Goal: Transaction & Acquisition: Purchase product/service

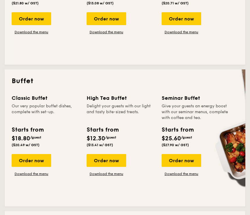
scroll to position [213, 0]
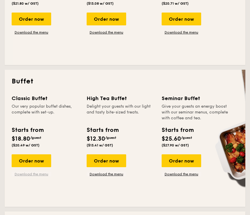
click at [37, 173] on link "Download the menu" at bounding box center [32, 173] width 40 height 5
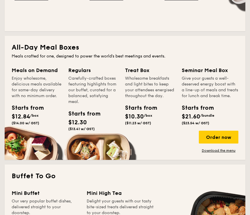
scroll to position [389, 0]
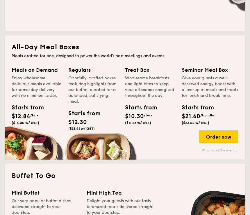
click at [216, 152] on link "Download the menu" at bounding box center [219, 150] width 40 height 5
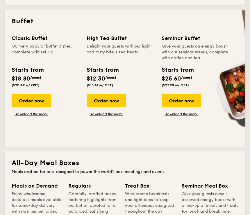
scroll to position [267, 0]
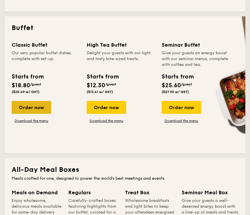
click at [42, 109] on div "Order now" at bounding box center [32, 107] width 40 height 13
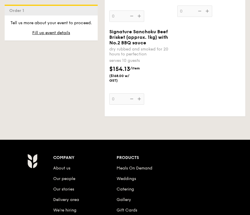
scroll to position [1053, 0]
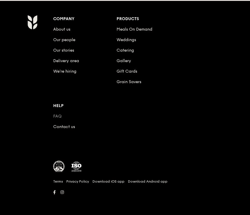
click at [55, 115] on link "FAQ" at bounding box center [57, 116] width 8 height 5
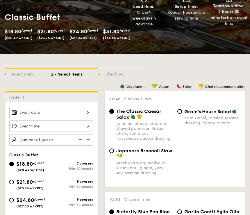
scroll to position [73, 0]
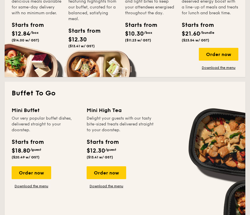
scroll to position [471, 0]
click at [37, 185] on link "Download the menu" at bounding box center [32, 185] width 40 height 5
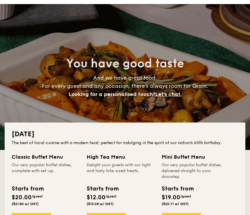
scroll to position [0, 0]
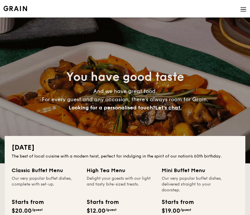
click at [178, 104] on h4 "And we have great food. For every guest and any occasion, there’s always room f…" at bounding box center [125, 99] width 241 height 24
click at [176, 107] on span "Let's chat." at bounding box center [168, 107] width 26 height 6
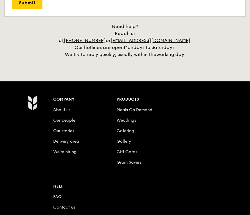
scroll to position [1388, 0]
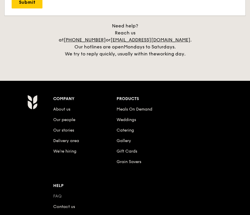
click at [59, 193] on link "FAQ" at bounding box center [57, 195] width 8 height 5
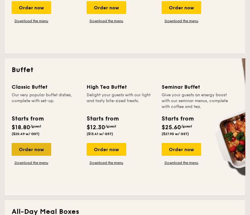
scroll to position [225, 0]
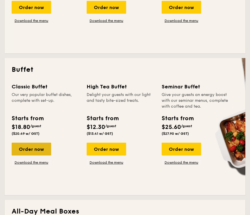
click at [36, 144] on div "Order now" at bounding box center [32, 148] width 40 height 13
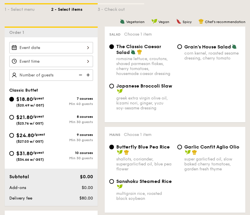
scroll to position [138, 0]
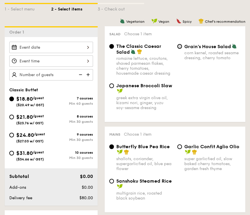
click at [182, 45] on input "Grain's House Salad corn kernel, roasted sesame dressing, cherry tomato" at bounding box center [180, 46] width 5 height 5
radio input "true"
click at [192, 148] on span "Garlic Confit Aglio Olio" at bounding box center [212, 146] width 55 height 6
click at [182, 148] on input "Garlic Confit Aglio Olio super garlicfied oil, slow baked cherry tomatoes, gard…" at bounding box center [180, 146] width 5 height 5
radio input "true"
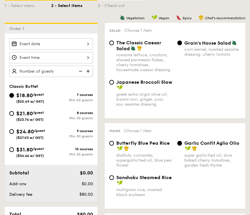
scroll to position [142, 0]
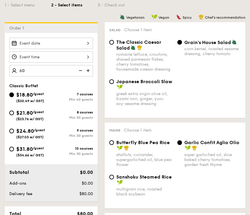
type input "60 guests"
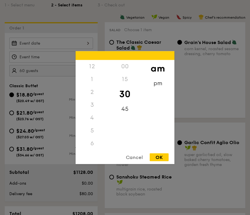
click at [49, 57] on div "12 1 2 3 4 5 6 7 8 9 10 11 00 15 30 45 am pm Cancel OK" at bounding box center [51, 56] width 84 height 11
drag, startPoint x: 90, startPoint y: 112, endPoint x: 93, endPoint y: 103, distance: 9.3
click at [93, 103] on div "12 1 2 3 4 5 6 7 8 9 10 11" at bounding box center [92, 104] width 33 height 89
click at [92, 146] on div "11" at bounding box center [92, 149] width 33 height 17
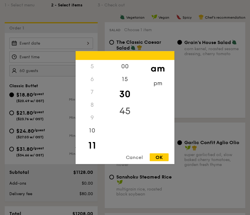
click at [125, 108] on div "45" at bounding box center [125, 110] width 33 height 17
click at [159, 157] on div "OK" at bounding box center [159, 157] width 19 height 8
type input "11:45AM"
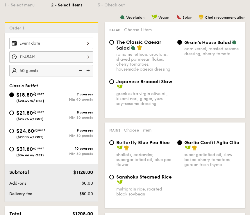
click at [39, 42] on div at bounding box center [51, 43] width 84 height 11
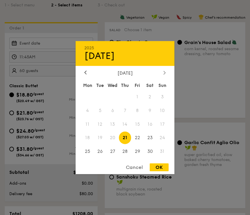
click at [163, 72] on div at bounding box center [164, 73] width 5 height 6
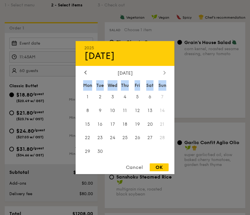
click at [163, 72] on div at bounding box center [164, 73] width 5 height 6
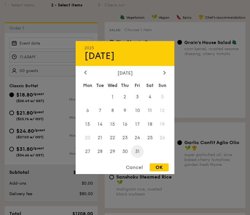
click at [141, 152] on span "31" at bounding box center [137, 151] width 13 height 13
click at [158, 167] on div "OK" at bounding box center [159, 167] width 19 height 8
type input "Oct 31, 2025"
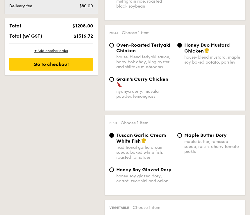
scroll to position [330, 0]
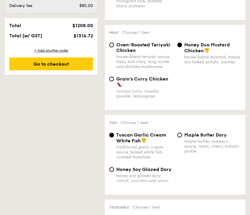
click at [119, 76] on div "Oven-Roasted Teriyaki Chicken house-blend teriyaki sauce, baby bok choy, king o…" at bounding box center [175, 59] width 136 height 34
click at [112, 80] on input "Grain's Curry Chicken nyonya curry, masala powder, lemongrass" at bounding box center [111, 79] width 5 height 5
radio input "true"
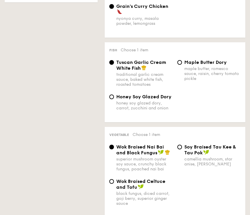
scroll to position [403, 0]
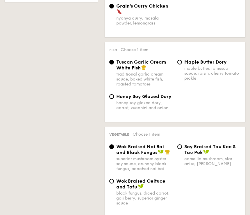
click at [116, 97] on div "Honey Soy Glazed Dory honey soy glazed dory, carrot, zucchini and onion" at bounding box center [141, 101] width 68 height 17
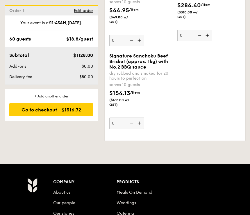
scroll to position [865, 0]
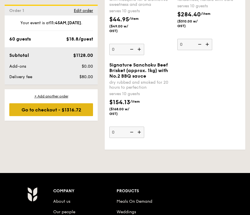
click at [80, 111] on div "Go to checkout - $1316.72" at bounding box center [51, 109] width 84 height 13
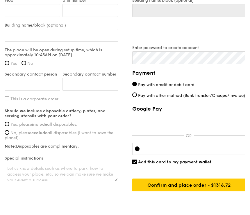
scroll to position [6, 0]
click at [65, 126] on span "Yes, please include all disposables." at bounding box center [43, 124] width 67 height 5
click at [9, 126] on input "Yes, please include all disposables." at bounding box center [7, 123] width 5 height 5
radio input "true"
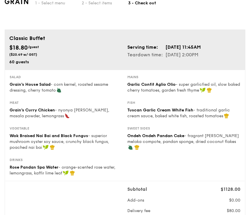
scroll to position [0, 0]
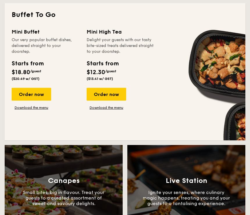
scroll to position [550, 0]
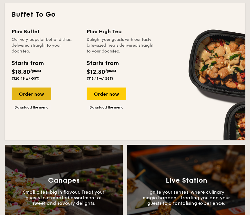
click at [41, 98] on div "Order now" at bounding box center [32, 93] width 40 height 13
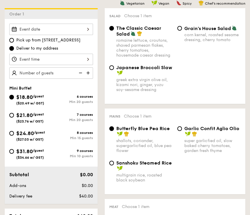
scroll to position [157, 0]
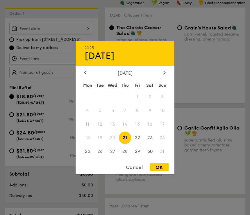
click at [81, 27] on div "2025 Aug 21 August 2025 Mon Tue Wed Thu Fri Sat Sun 1 2 3 4 5 6 7 8 9 10 11 12 …" at bounding box center [51, 28] width 84 height 11
click at [152, 151] on span "30" at bounding box center [150, 151] width 13 height 13
click at [159, 166] on div "OK" at bounding box center [159, 167] width 19 height 8
type input "Aug 30, 2025"
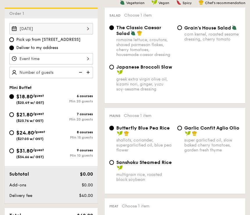
click at [80, 58] on div at bounding box center [51, 58] width 84 height 11
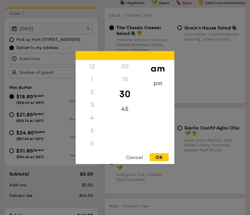
scroll to position [64, 0]
drag, startPoint x: 91, startPoint y: 125, endPoint x: 100, endPoint y: 63, distance: 62.0
click at [100, 63] on div "12 1 2 3 4 5 6 7 8 9 10 11" at bounding box center [92, 104] width 33 height 89
click at [97, 139] on div "8" at bounding box center [92, 140] width 33 height 13
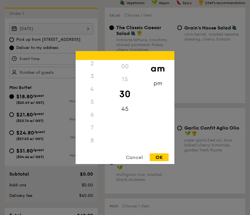
scroll to position [69, 0]
click at [91, 141] on div "11" at bounding box center [92, 144] width 33 height 17
click at [159, 157] on div "OK" at bounding box center [159, 157] width 19 height 8
type input "11:30AM"
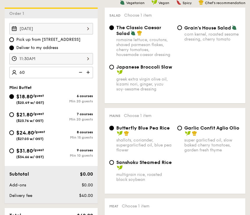
type input "60 guests"
click at [205, 86] on div "Japanese Broccoli Slaw greek extra virgin olive oil, kizami nori, ginger, yuzu …" at bounding box center [175, 81] width 136 height 34
click at [183, 29] on div "Grain's House Salad corn kernel, roasted sesame dressing, cherry tomato" at bounding box center [209, 33] width 68 height 17
click at [180, 27] on input "Grain's House Salad corn kernel, roasted sesame dressing, cherry tomato" at bounding box center [180, 27] width 5 height 5
radio input "true"
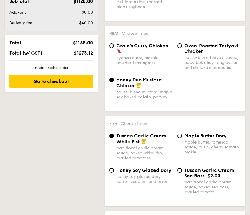
scroll to position [328, 0]
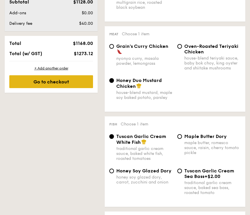
click at [81, 84] on div "Go to checkout" at bounding box center [51, 81] width 84 height 13
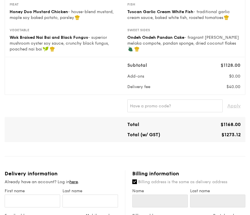
scroll to position [115, 0]
click at [96, 111] on div "Apply" at bounding box center [125, 106] width 236 height 13
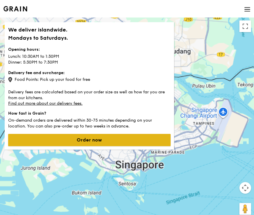
click at [150, 143] on button "Order now" at bounding box center [89, 140] width 162 height 12
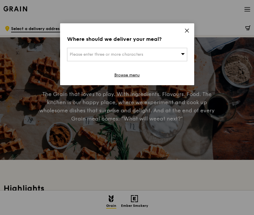
click at [162, 57] on div "Please enter three or more characters" at bounding box center [127, 54] width 120 height 13
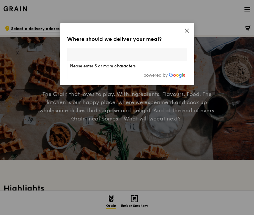
click at [159, 57] on input "search" at bounding box center [126, 54] width 119 height 13
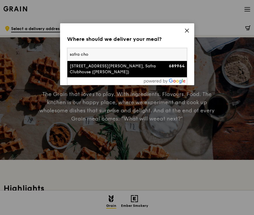
type input "safra cho"
click at [146, 63] on div "28 Choa Chu Kang Drive, Safra Clubhouse (Choa Chu Kang)" at bounding box center [113, 69] width 86 height 12
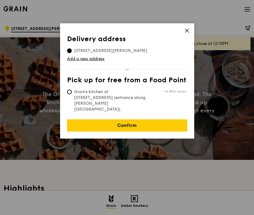
click at [119, 92] on span "Grain's kitchen at 5 Burn Road #05-01 (entrance along Harrison Road)" at bounding box center [110, 100] width 87 height 23
click at [72, 92] on input "Grain's kitchen at 5 Burn Road #05-01 (entrance along Harrison Road) 14.8km away" at bounding box center [69, 91] width 5 height 5
radio input "true"
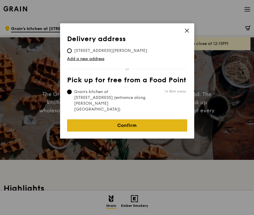
click at [122, 119] on link "Confirm" at bounding box center [127, 125] width 120 height 12
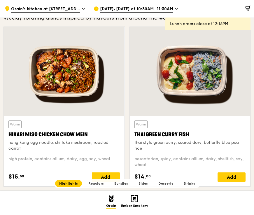
scroll to position [198, 0]
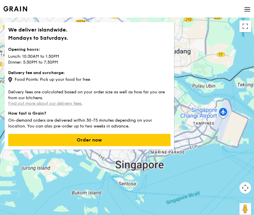
click at [55, 103] on link "Find out more about our delivery fees." at bounding box center [45, 103] width 74 height 5
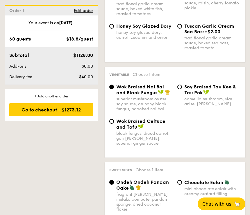
scroll to position [474, 0]
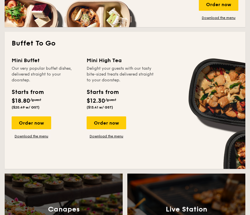
scroll to position [521, 0]
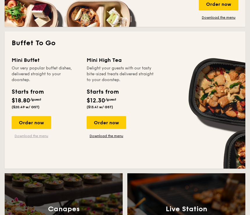
click at [38, 137] on link "Download the menu" at bounding box center [32, 135] width 40 height 5
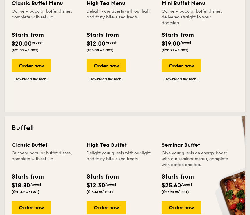
scroll to position [209, 0]
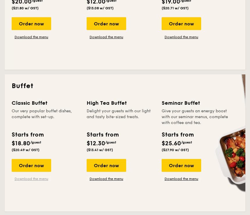
click at [31, 180] on link "Download the menu" at bounding box center [32, 178] width 40 height 5
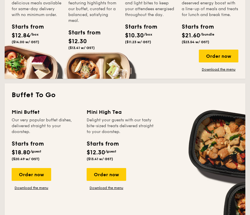
scroll to position [470, 0]
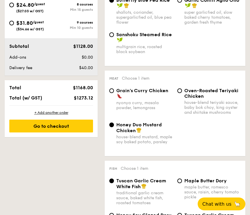
scroll to position [284, 0]
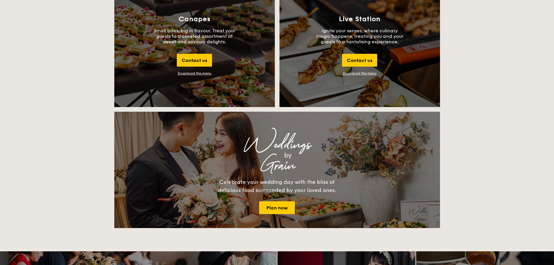
scroll to position [669, 0]
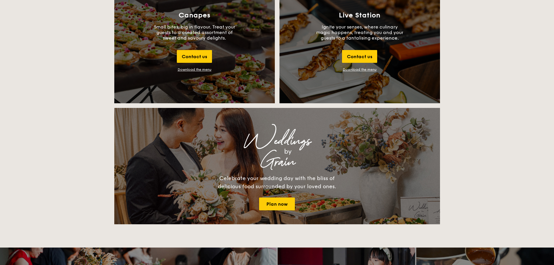
click at [207, 70] on div "Download the menu" at bounding box center [195, 70] width 34 height 4
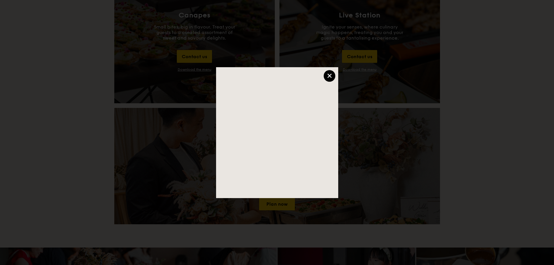
click at [331, 78] on div "×" at bounding box center [330, 76] width 12 height 12
